Goal: Information Seeking & Learning: Learn about a topic

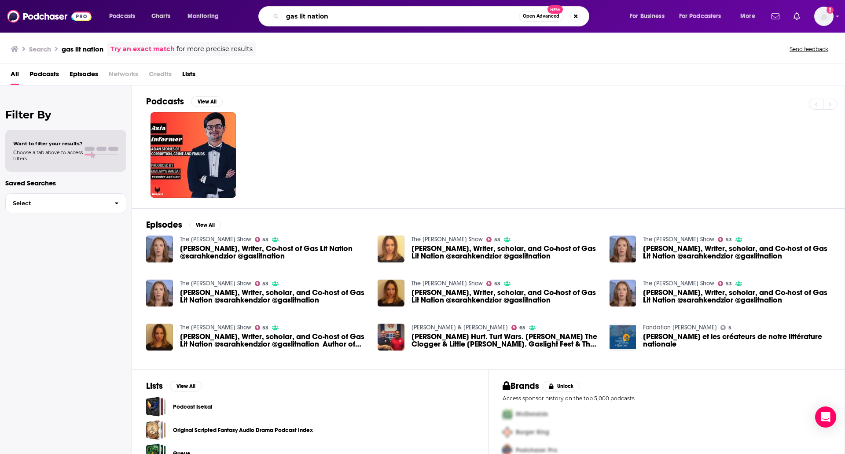
click at [299, 11] on input "gas lit nation" at bounding box center [401, 16] width 236 height 14
type input "gaslit nation"
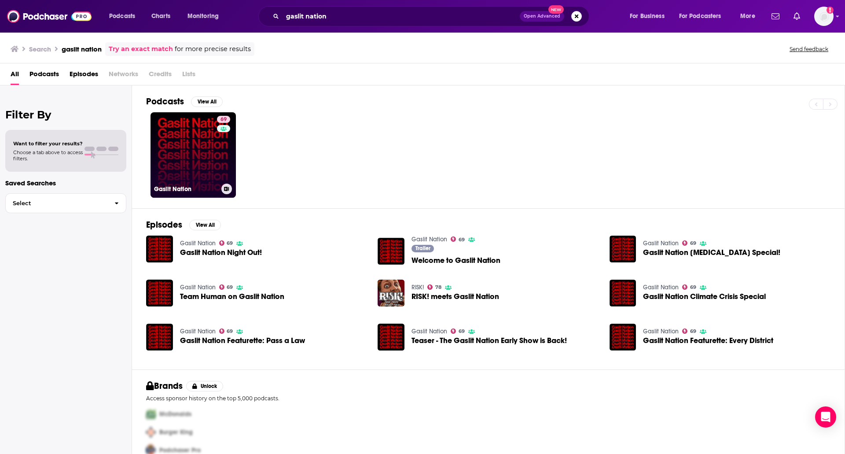
click at [192, 144] on link "69 Gaslit Nation" at bounding box center [193, 154] width 85 height 85
